Goal: Information Seeking & Learning: Learn about a topic

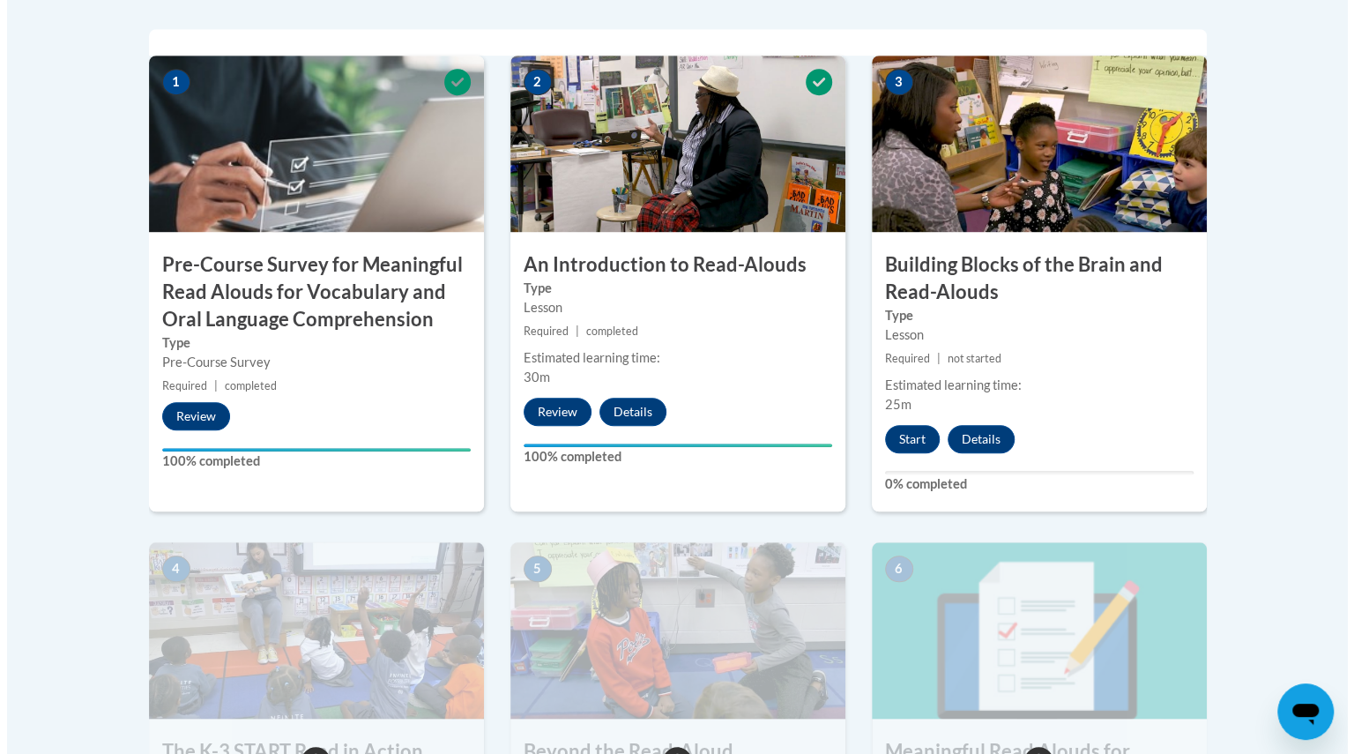
scroll to position [605, 0]
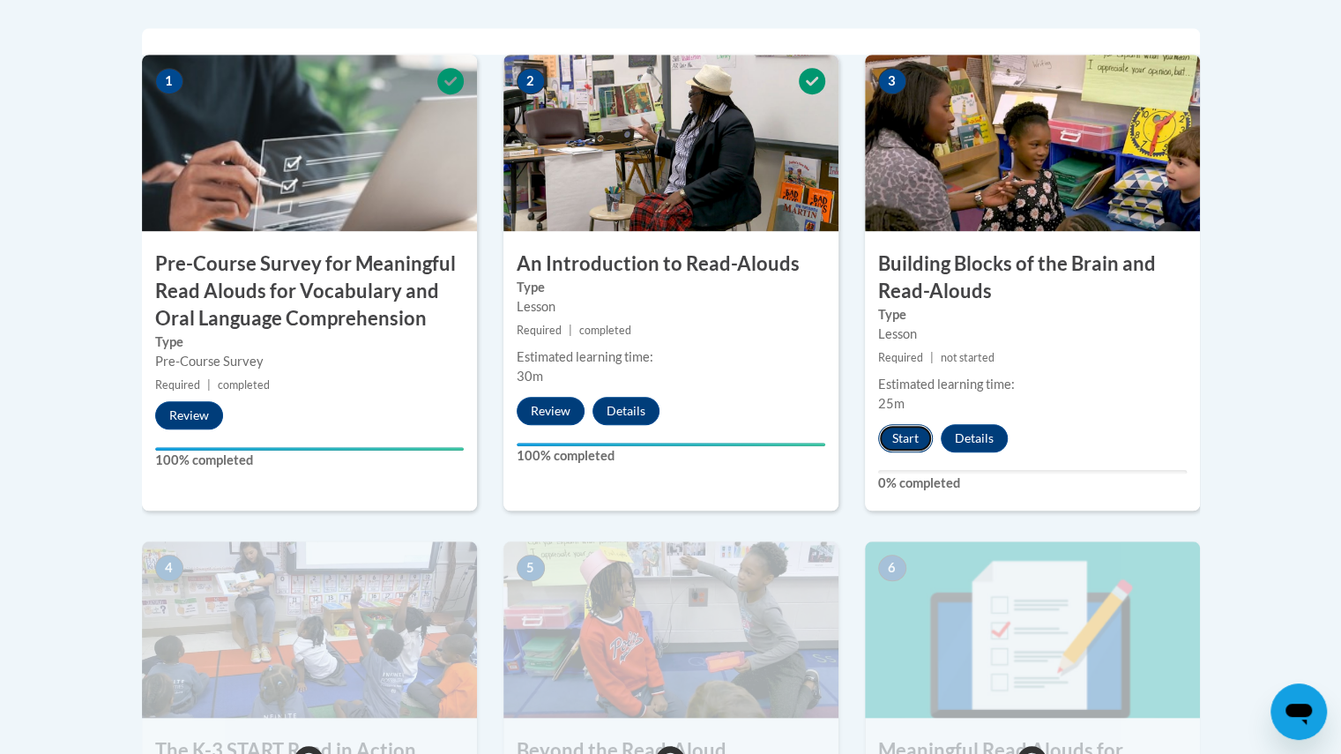
click at [901, 443] on button "Start" at bounding box center [905, 438] width 55 height 28
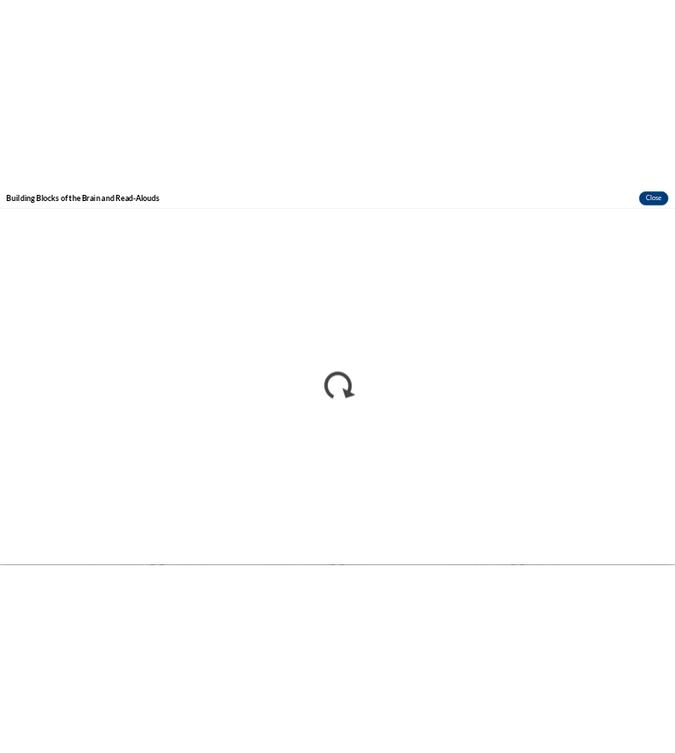
scroll to position [0, 0]
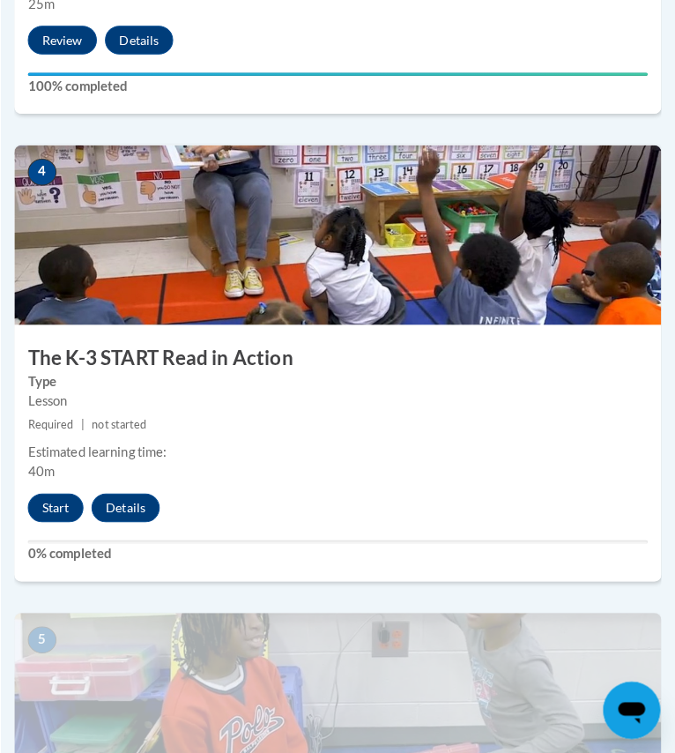
scroll to position [1912, 0]
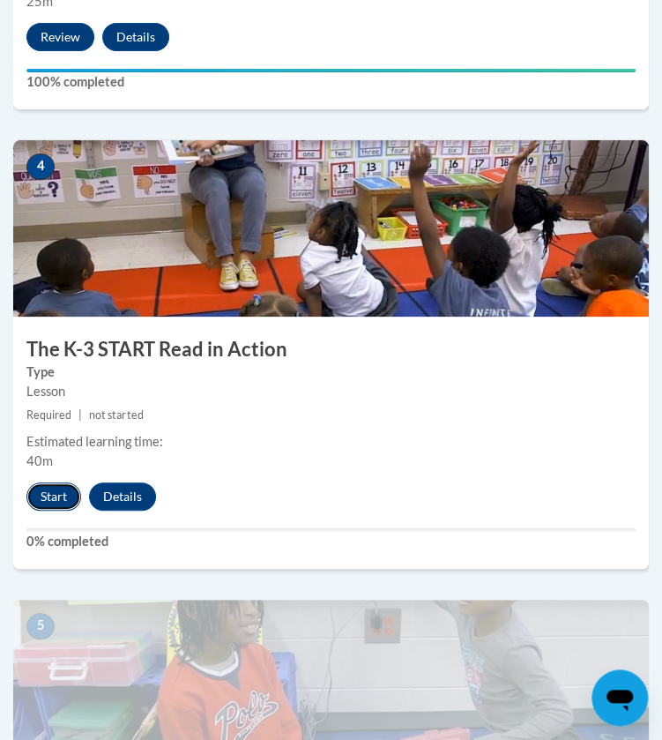
click at [59, 493] on button "Start" at bounding box center [53, 496] width 55 height 28
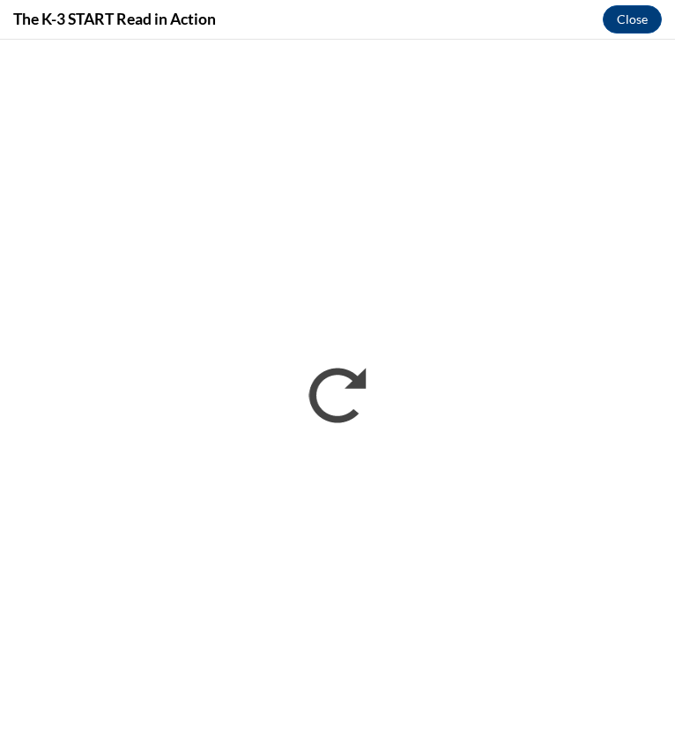
scroll to position [0, 0]
